Goal: Find specific page/section

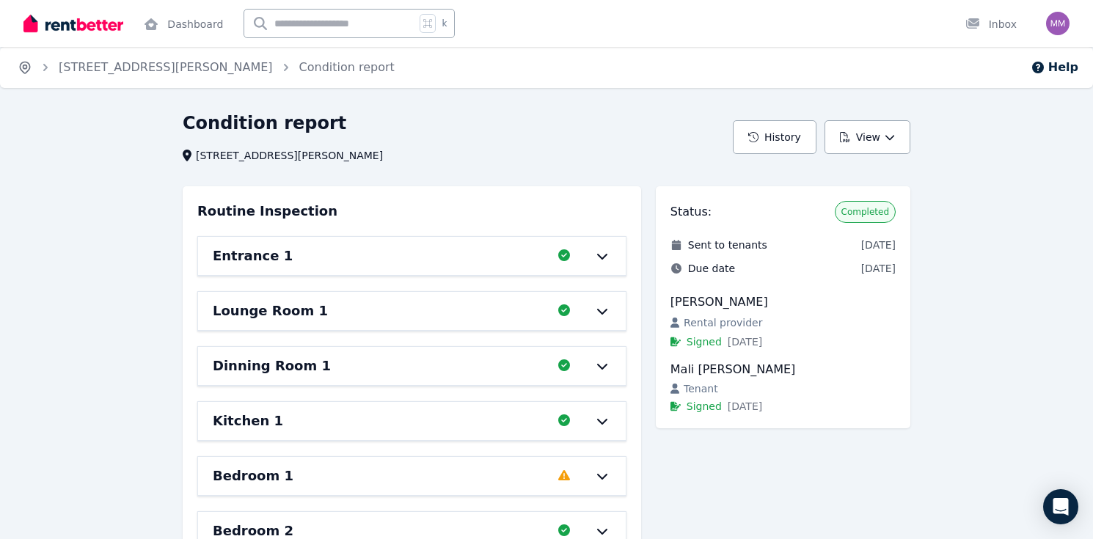
click at [28, 69] on icon "Breadcrumb" at bounding box center [25, 67] width 15 height 15
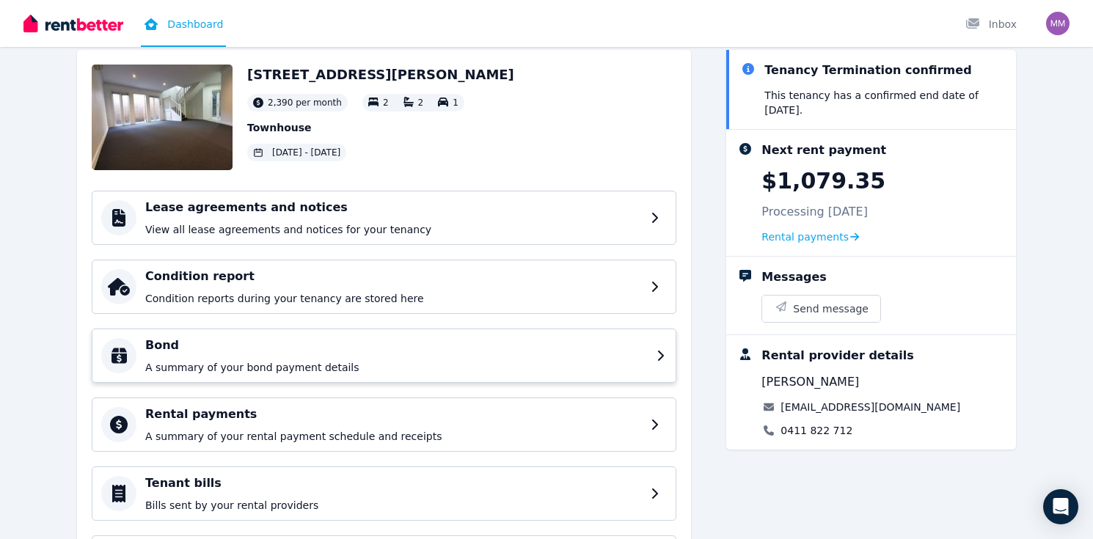
scroll to position [66, 0]
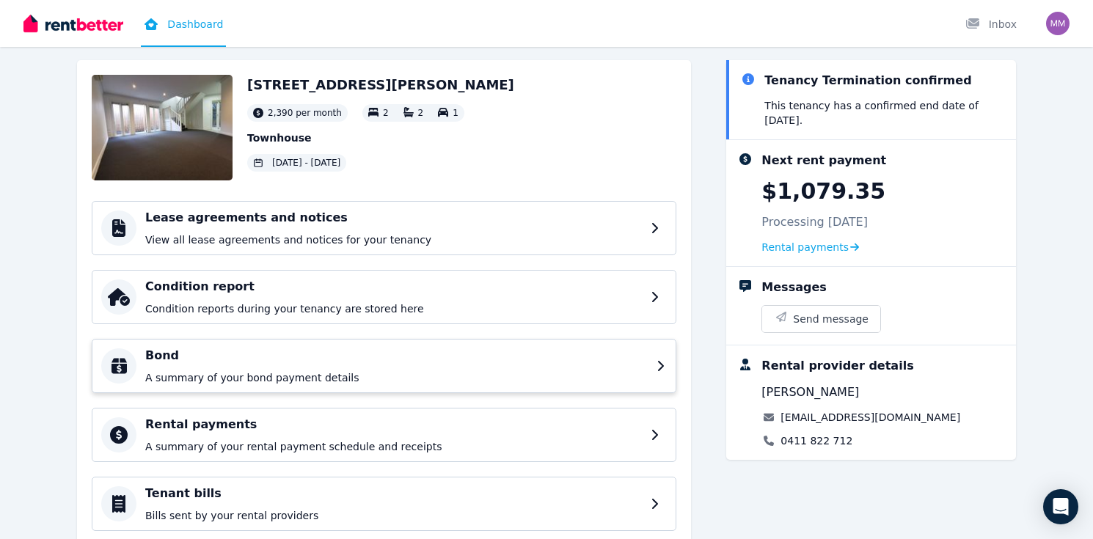
click at [278, 226] on div "Lease agreements and notices View all lease agreements and notices for your ten…" at bounding box center [393, 228] width 496 height 38
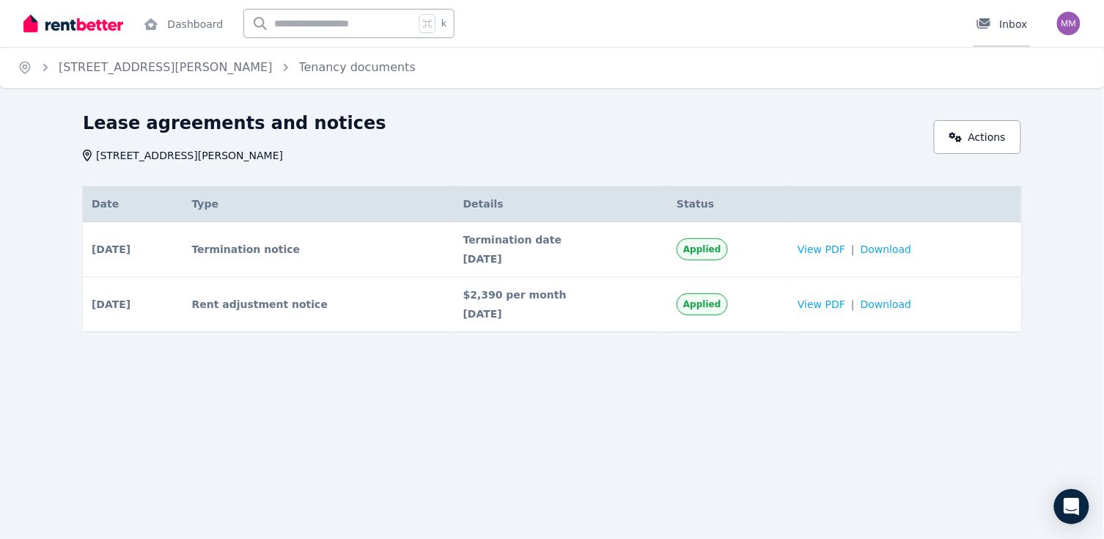
click at [1002, 15] on link "Inbox" at bounding box center [1002, 23] width 57 height 47
